Goal: Navigation & Orientation: Find specific page/section

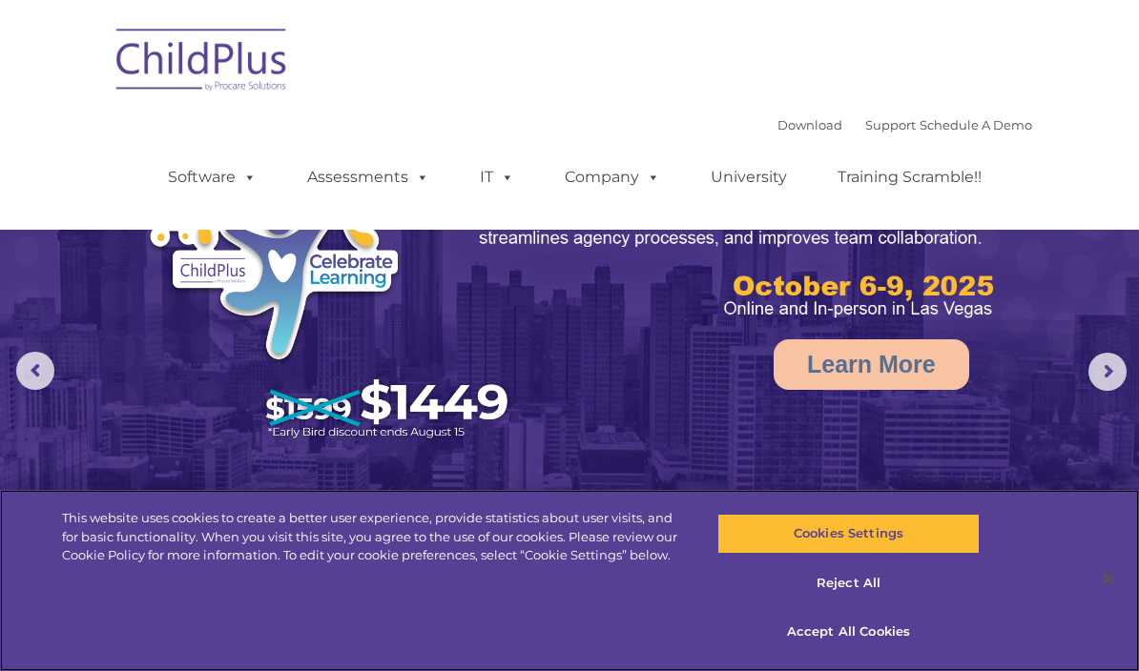
select select "MEDIUM"
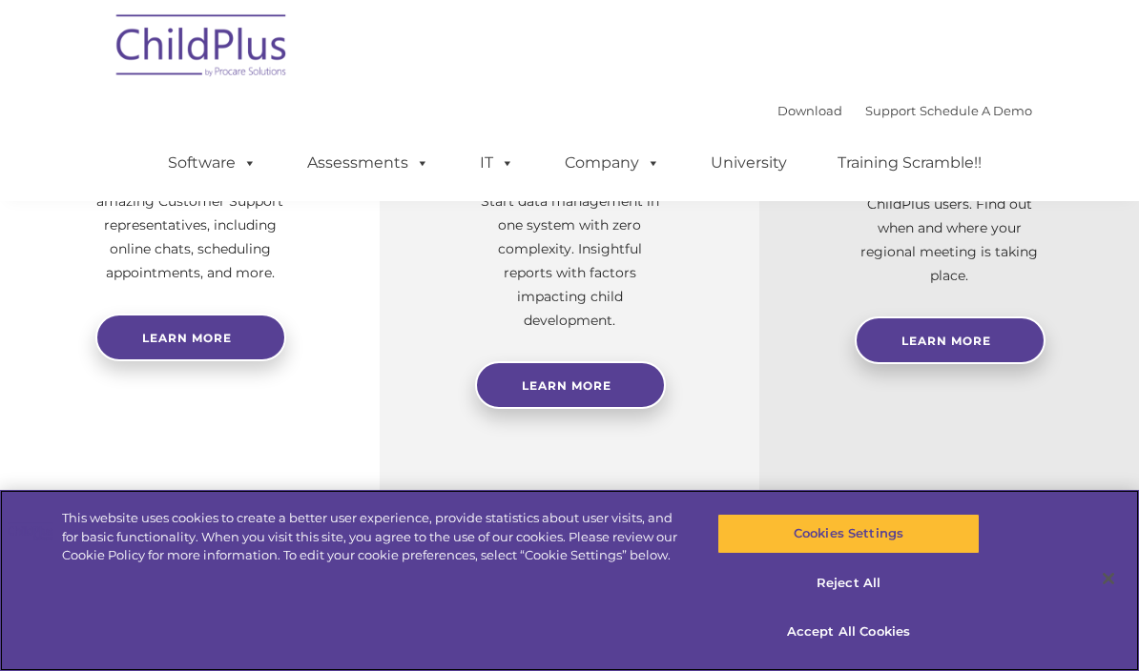
scroll to position [826, 0]
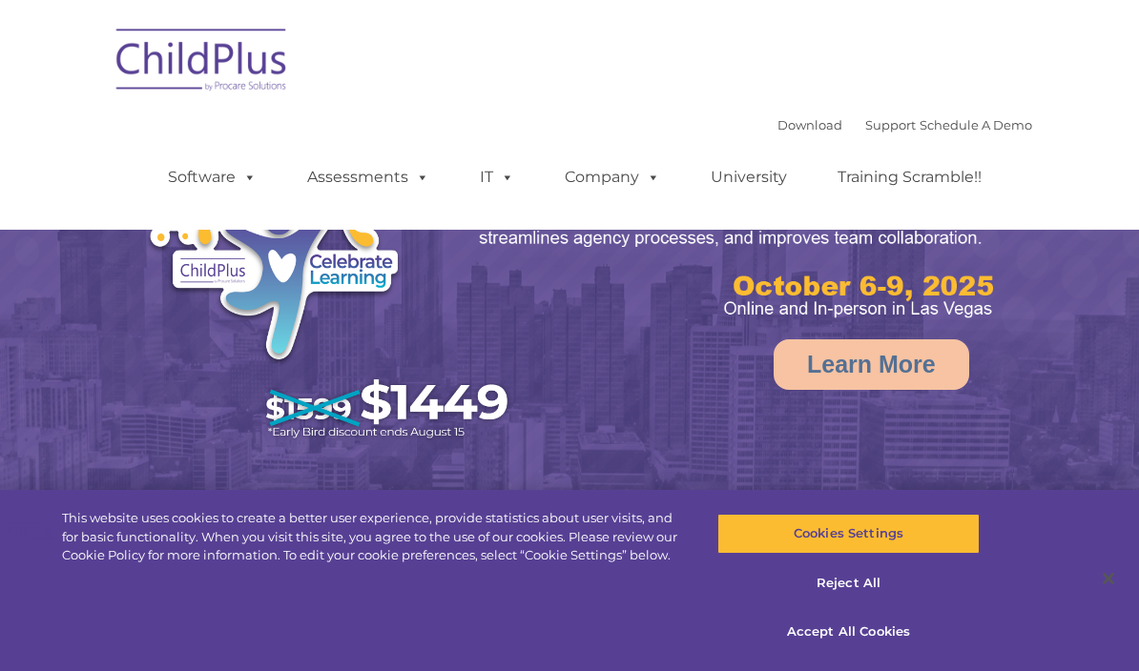
select select "MEDIUM"
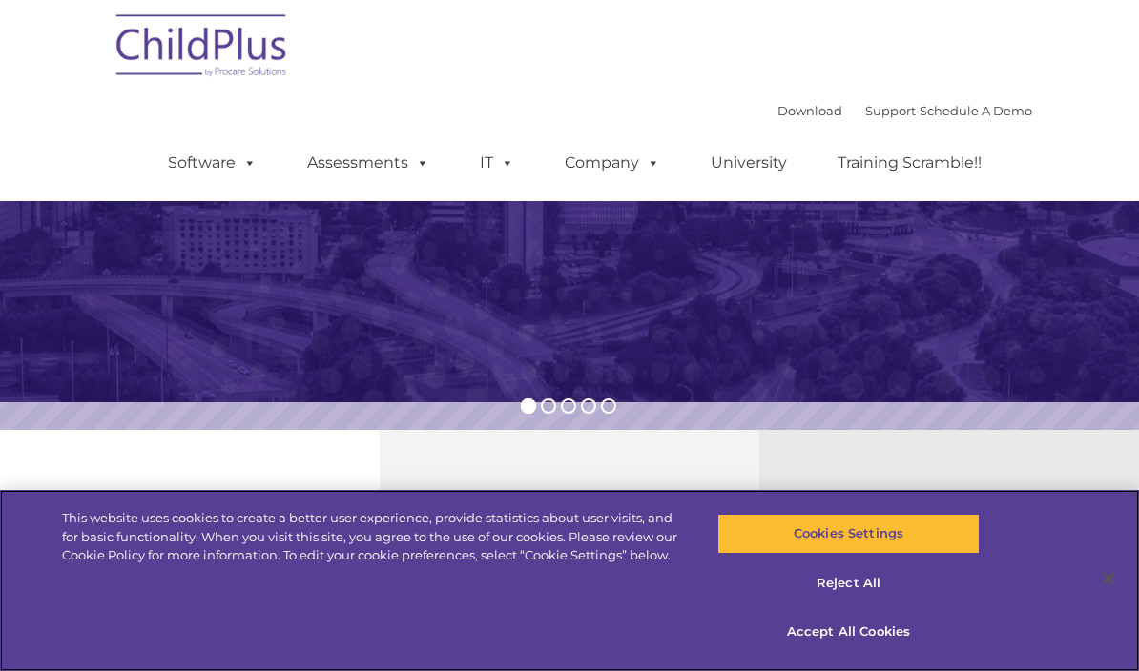
click at [863, 652] on button "Accept All Cookies" at bounding box center [848, 632] width 262 height 40
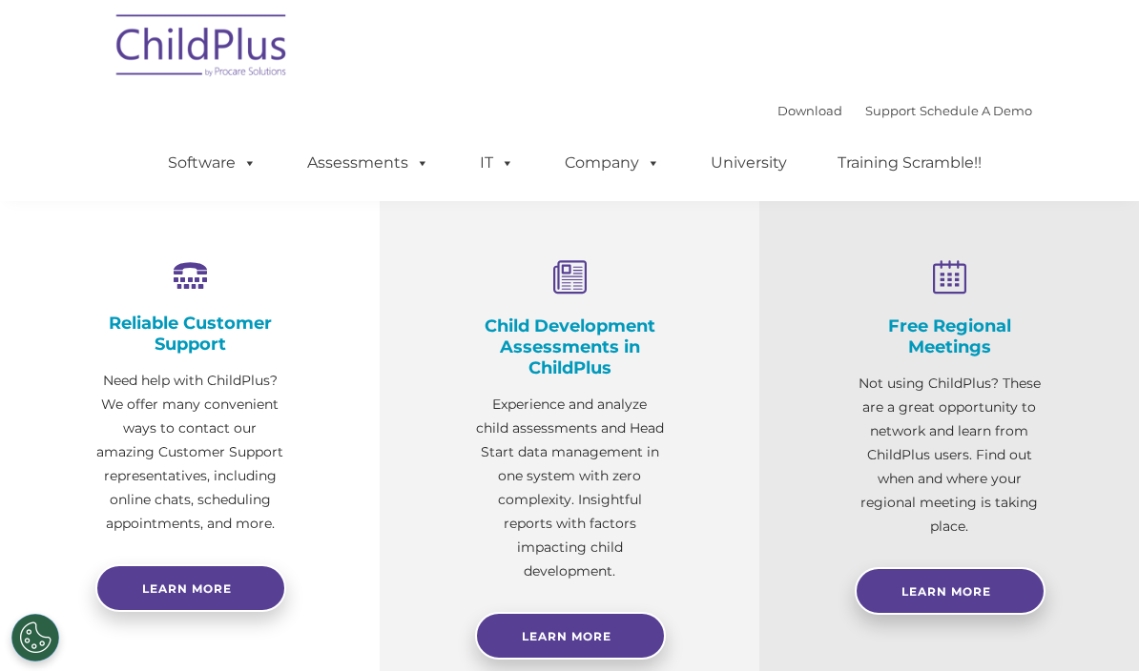
scroll to position [551, 0]
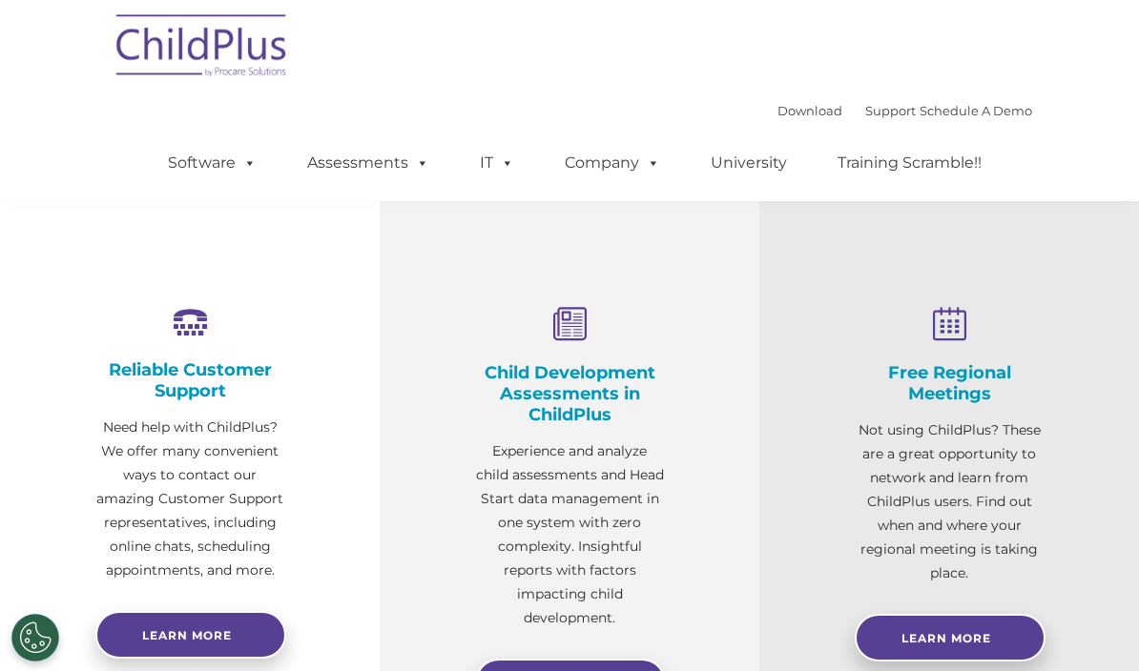
click at [236, 161] on span at bounding box center [246, 163] width 21 height 18
click at [367, 495] on div "Reliable Customer Support Need help with ChildPlus? We offer many convenient wa…" at bounding box center [190, 497] width 380 height 609
click at [422, 154] on span at bounding box center [418, 163] width 21 height 18
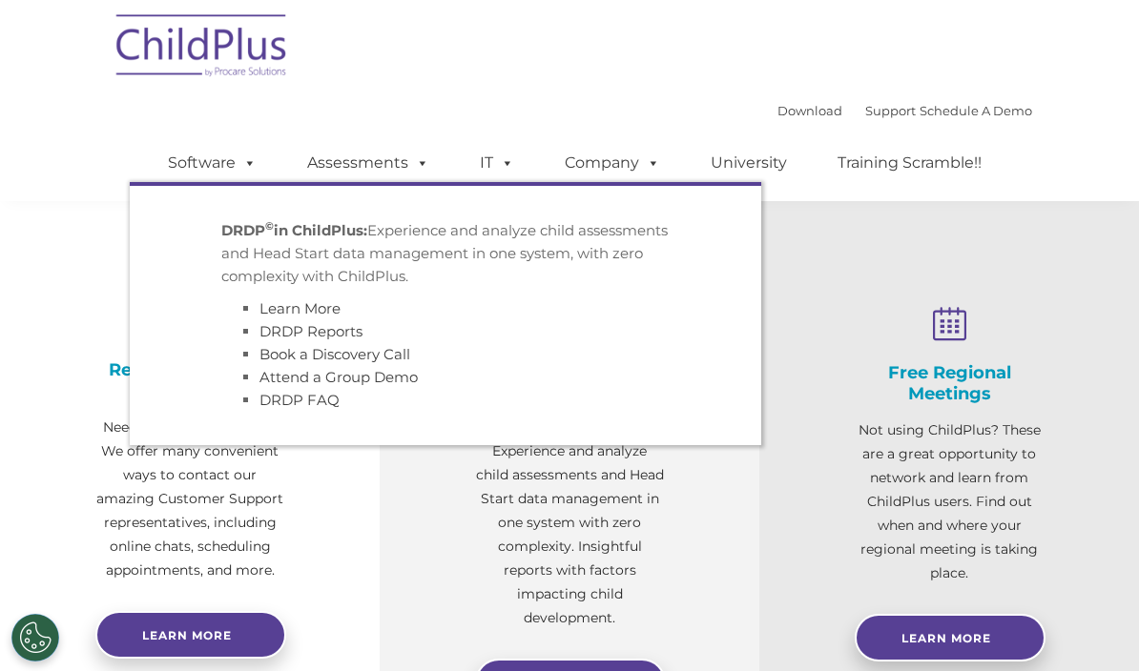
click at [323, 476] on div "Reliable Customer Support Need help with ChildPlus? We offer many convenient wa…" at bounding box center [190, 497] width 380 height 609
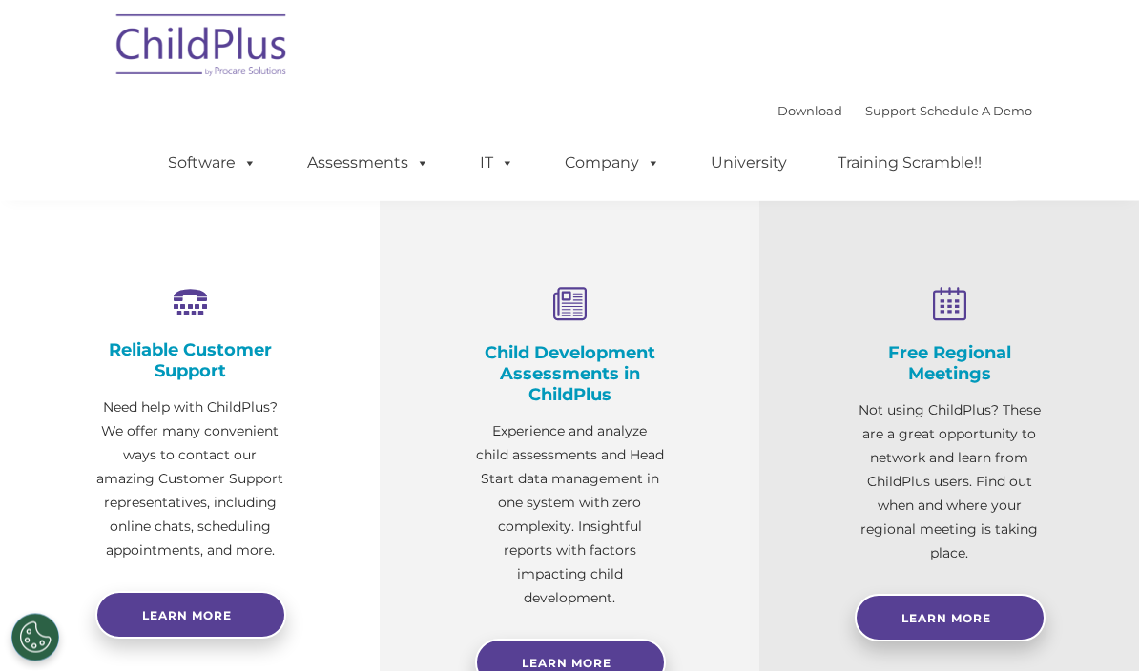
scroll to position [675, 0]
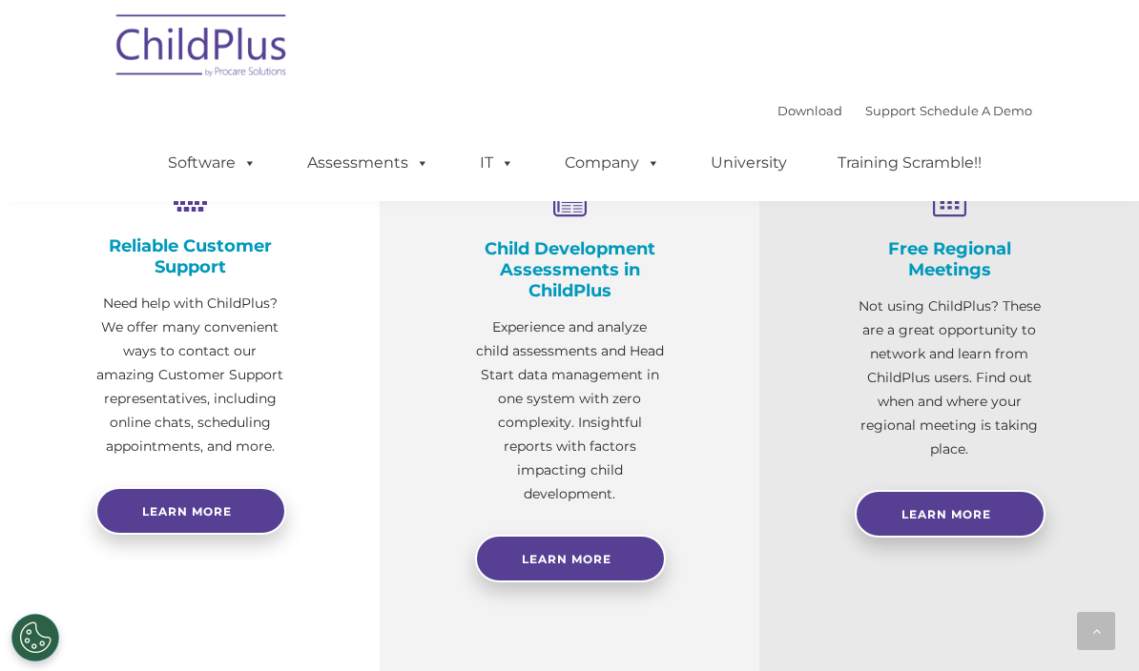
click at [608, 570] on link "Learn More" at bounding box center [570, 559] width 191 height 48
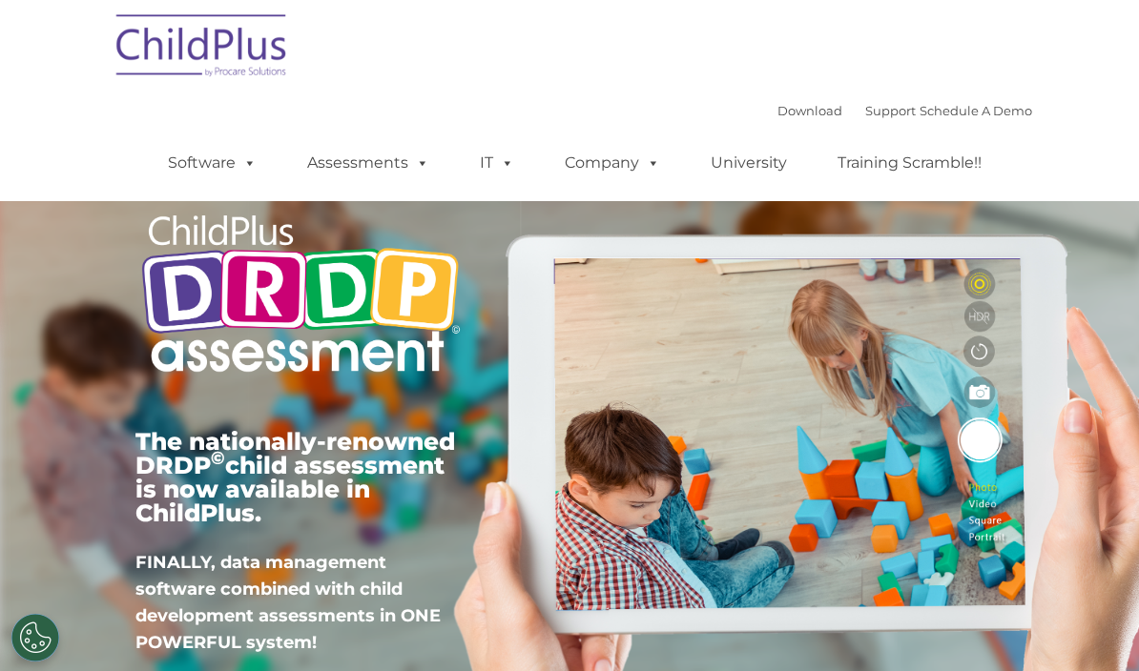
type input ""
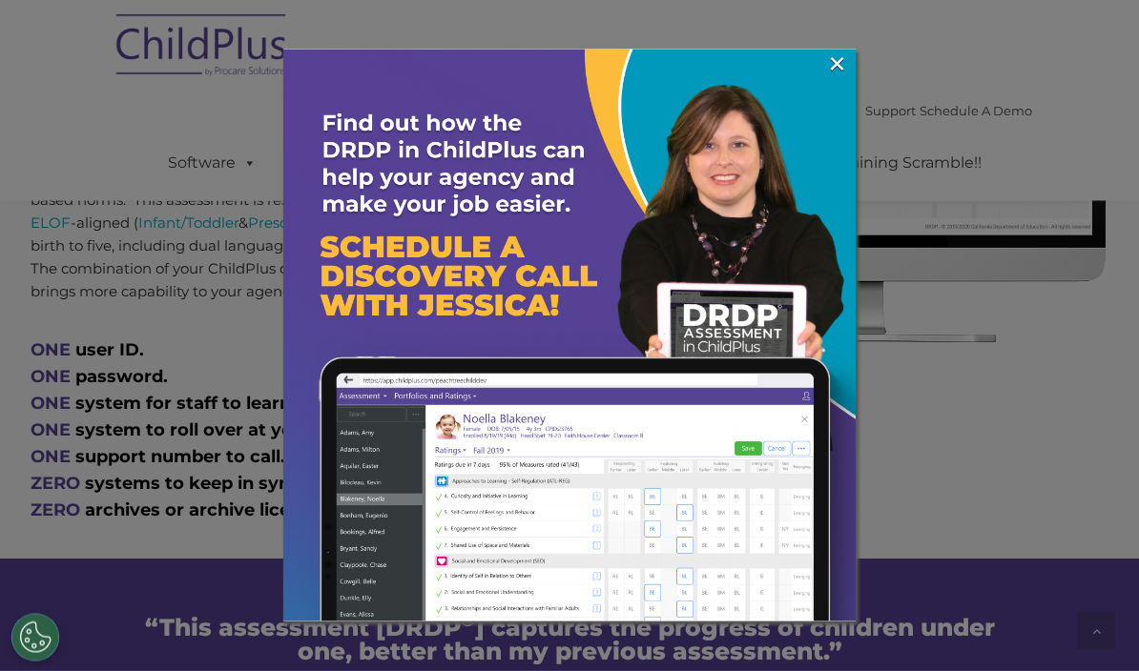
scroll to position [945, 0]
click at [829, 68] on link "×" at bounding box center [837, 63] width 22 height 19
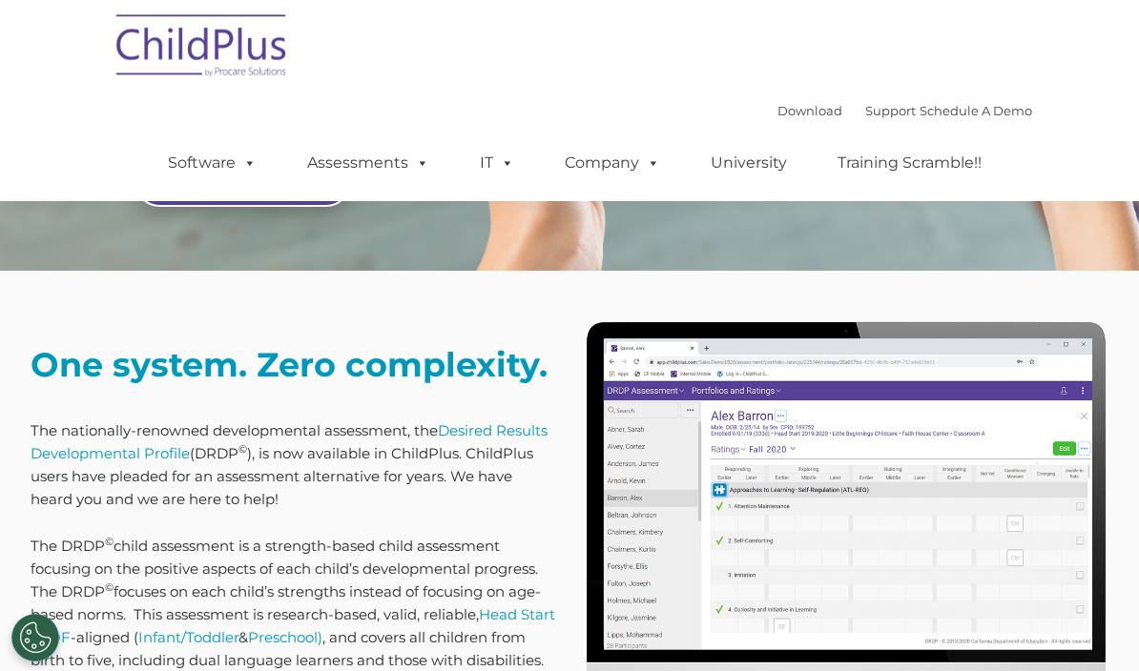
scroll to position [0, 0]
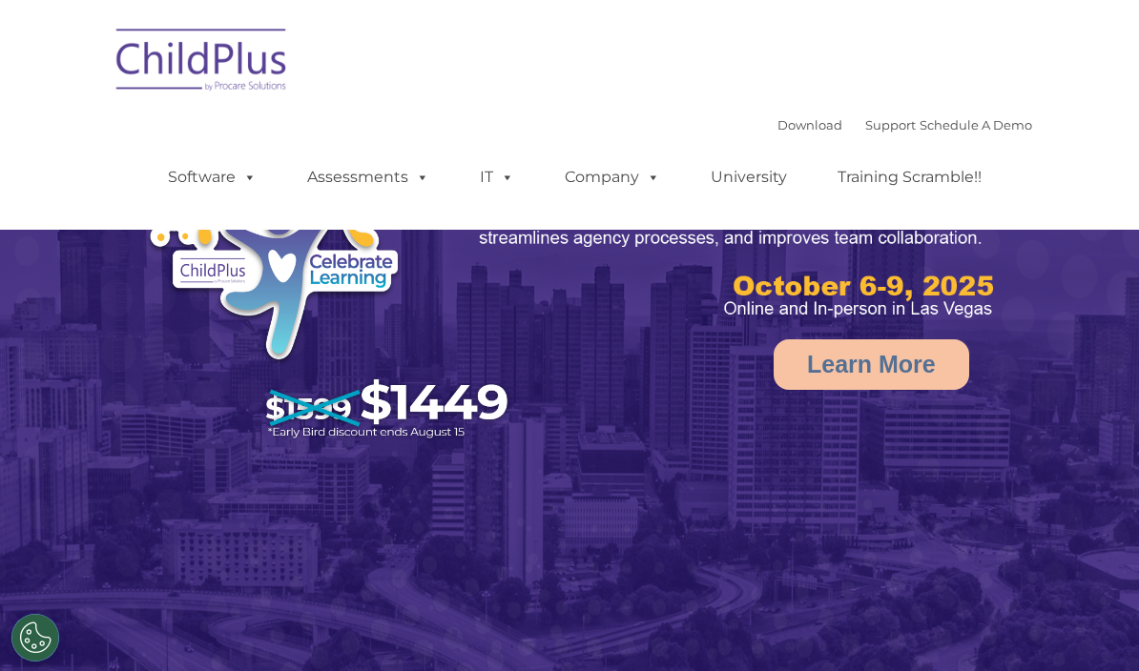
select select "MEDIUM"
